Goal: Information Seeking & Learning: Learn about a topic

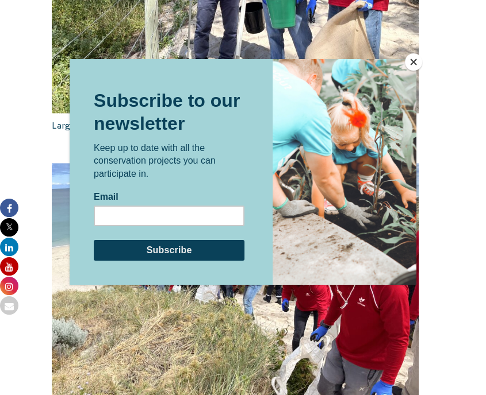
scroll to position [820, 0]
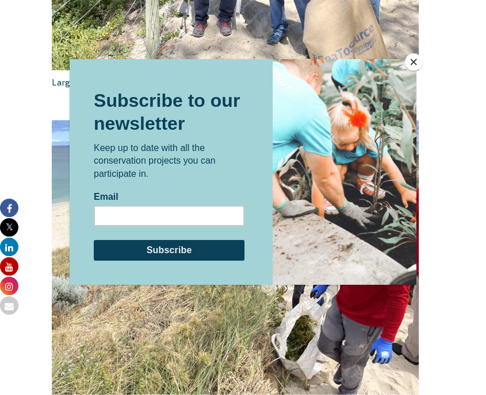
click at [410, 59] on button "Close" at bounding box center [413, 61] width 17 height 17
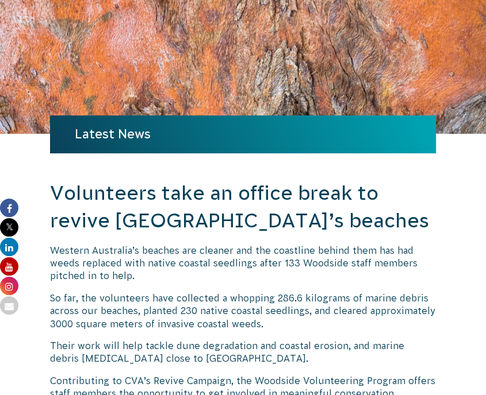
scroll to position [0, 0]
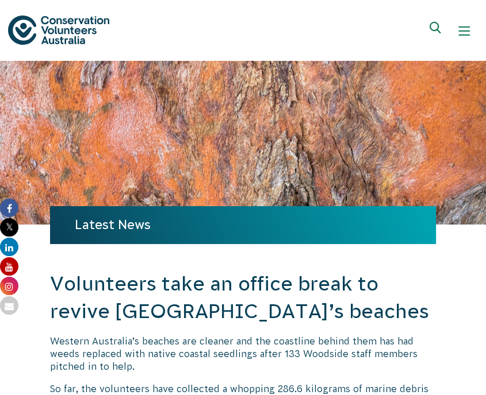
click at [460, 34] on span "Show mobile navigation menu" at bounding box center [463, 34] width 11 height 1
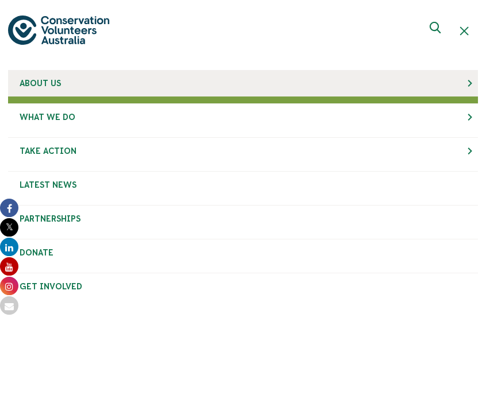
click at [106, 82] on link "About Us" at bounding box center [243, 83] width 470 height 26
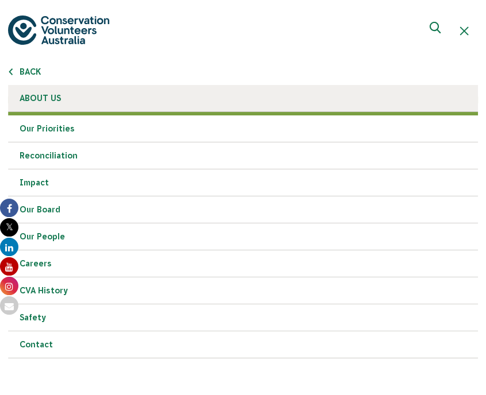
click at [37, 94] on span "About Us" at bounding box center [40, 98] width 41 height 9
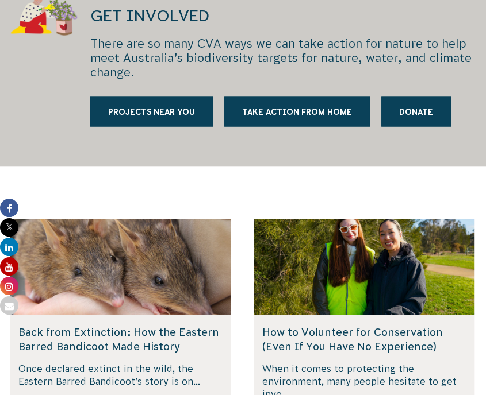
scroll to position [1179, 0]
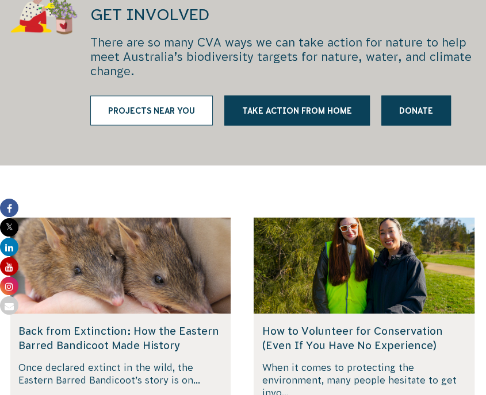
click at [163, 95] on link "Projects near you" at bounding box center [151, 110] width 122 height 30
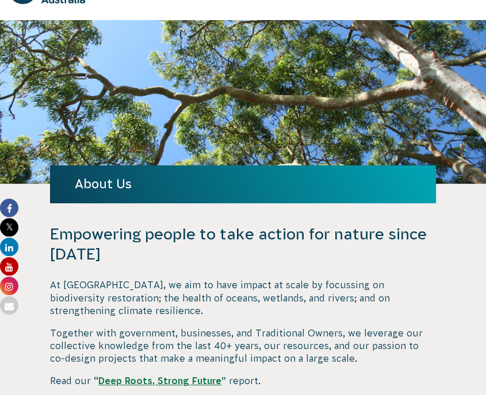
scroll to position [0, 0]
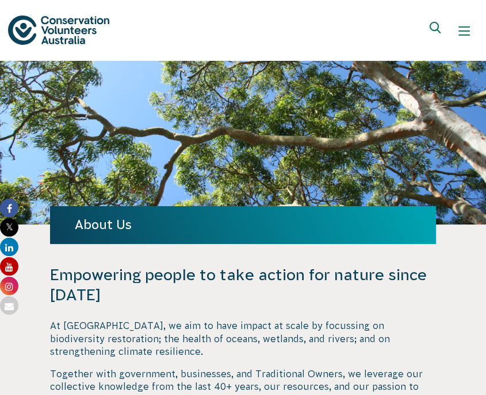
click at [462, 30] on span "Show mobile navigation menu" at bounding box center [463, 30] width 11 height 1
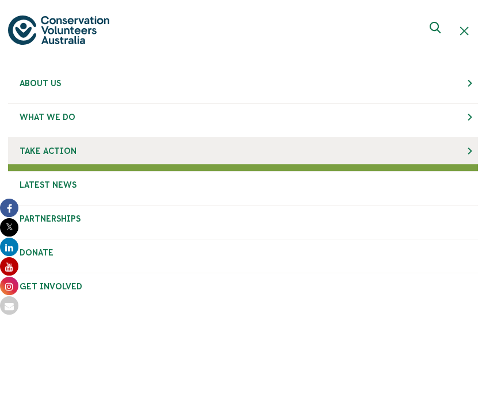
click at [263, 145] on link "Take Action" at bounding box center [243, 151] width 470 height 26
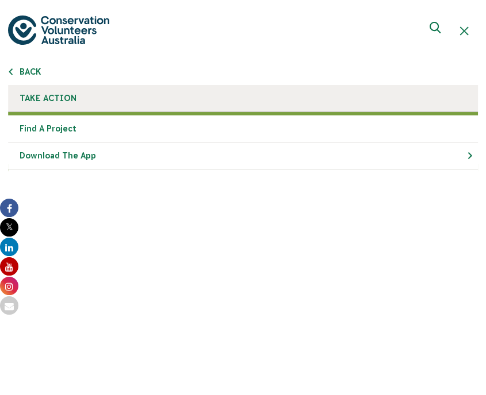
click at [58, 99] on span "Take Action" at bounding box center [48, 98] width 57 height 9
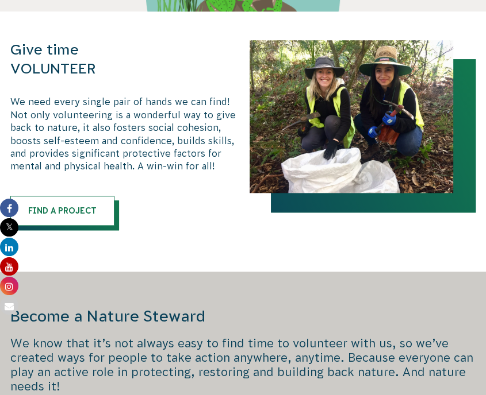
scroll to position [510, 0]
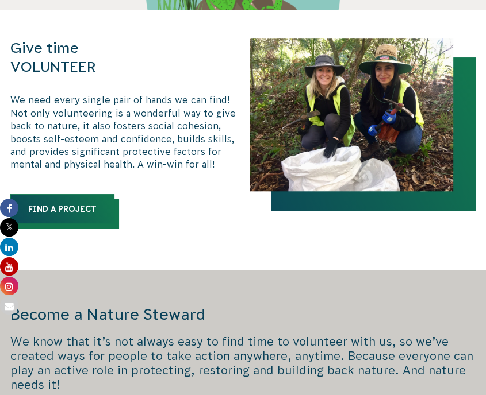
click at [94, 206] on link "Find a Project" at bounding box center [62, 209] width 104 height 30
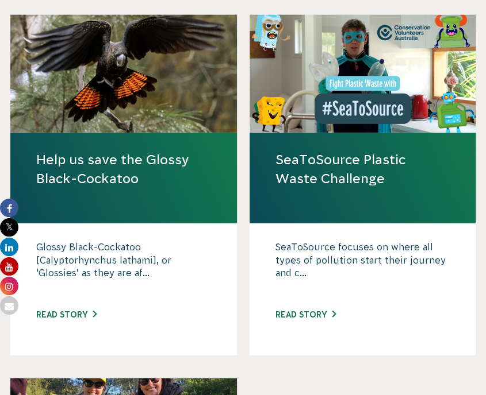
scroll to position [1455, 0]
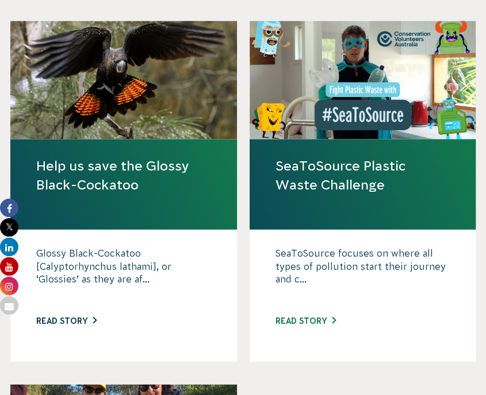
click at [80, 320] on link "Read story" at bounding box center [66, 321] width 60 height 9
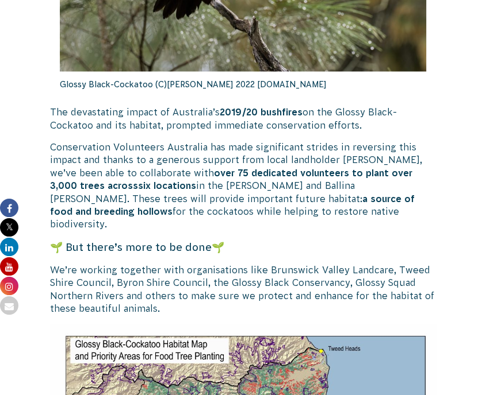
scroll to position [1207, 0]
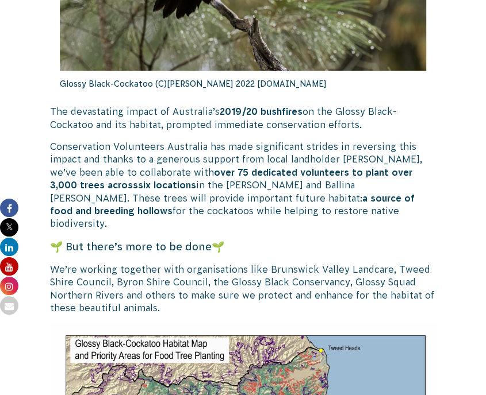
click at [209, 240] on span "🌱 But there’s more to be done" at bounding box center [131, 246] width 162 height 12
click at [218, 240] on span "🌱" at bounding box center [218, 246] width 13 height 12
drag, startPoint x: 218, startPoint y: 235, endPoint x: 225, endPoint y: 235, distance: 6.9
click at [224, 240] on span "🌱" at bounding box center [218, 246] width 13 height 12
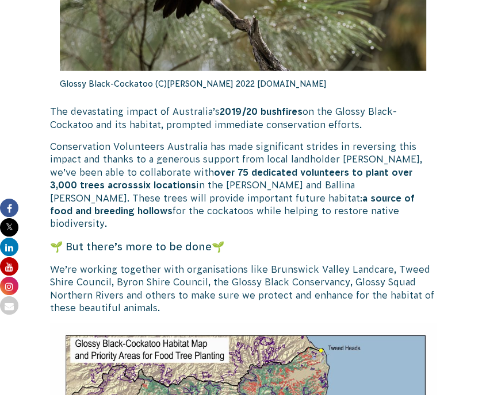
click at [301, 263] on p "We’re working together with organisations like Brunswick Valley Landcare, Tweed…" at bounding box center [242, 289] width 385 height 52
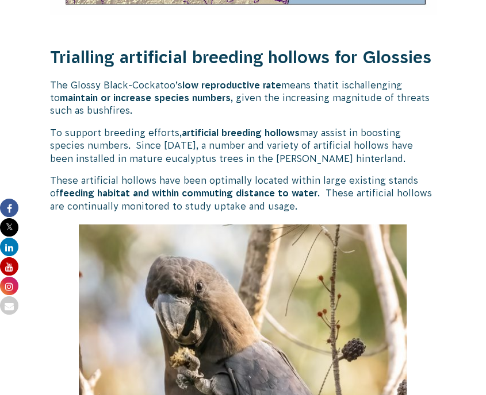
scroll to position [1729, 0]
